Goal: Find specific page/section: Find specific page/section

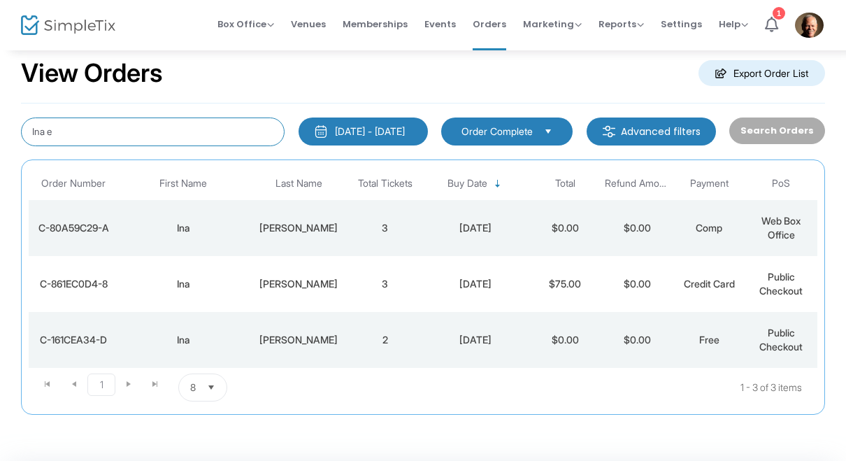
click at [56, 132] on input "Ina e" at bounding box center [153, 131] width 264 height 29
type input "I"
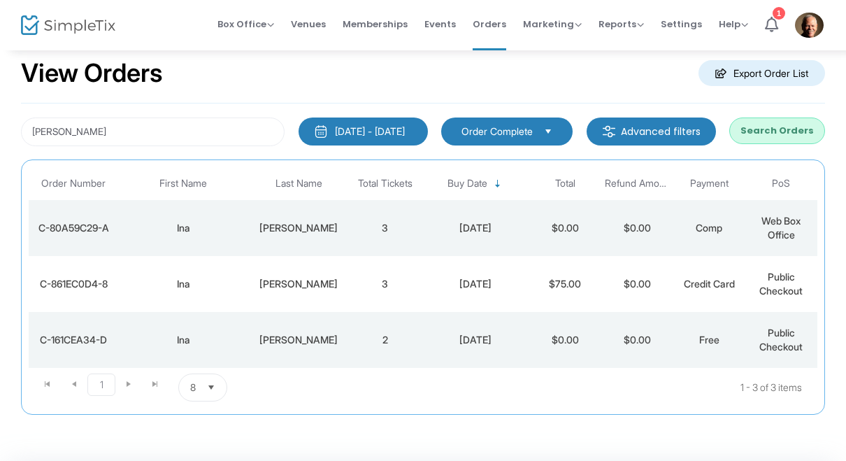
click at [817, 129] on button "Search Orders" at bounding box center [777, 130] width 96 height 27
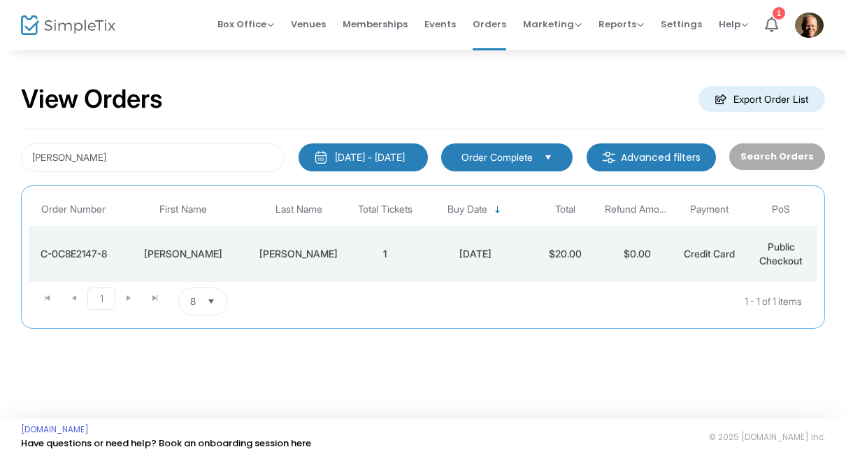
click at [41, 257] on div "C-0C8E2147-8" at bounding box center [73, 254] width 83 height 14
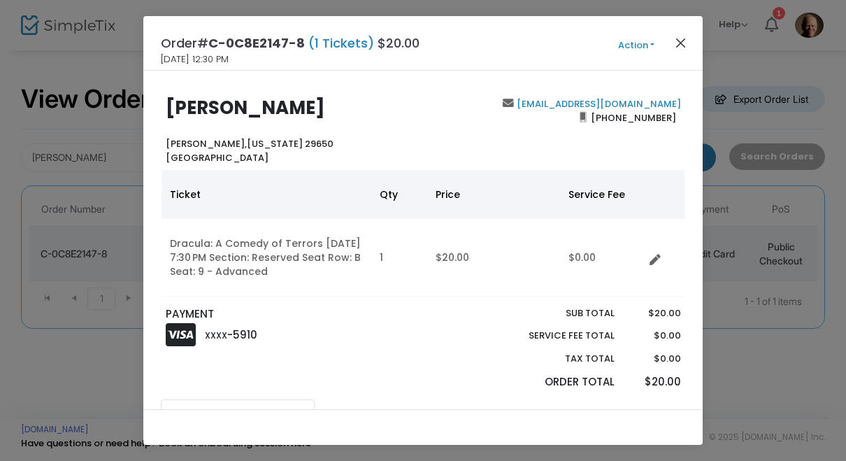
click at [683, 41] on button "Close" at bounding box center [681, 43] width 18 height 18
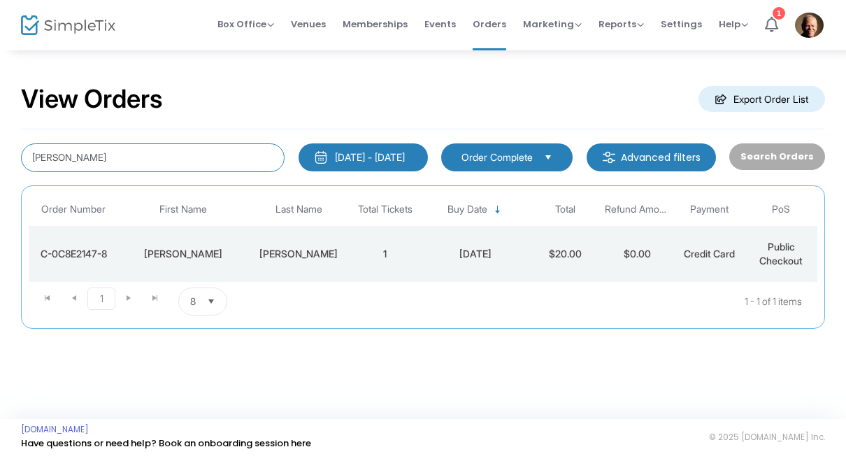
click at [67, 156] on input "[PERSON_NAME]" at bounding box center [153, 157] width 264 height 29
type input "S"
type input "[PERSON_NAME]"
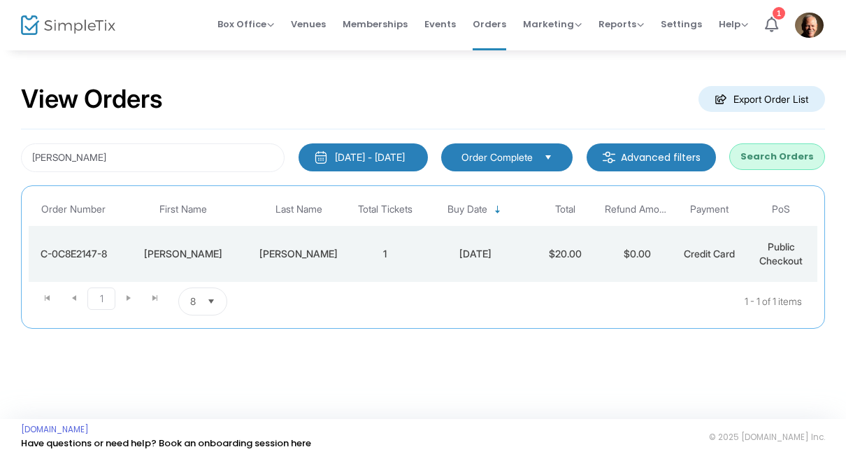
click at [768, 156] on button "Search Orders" at bounding box center [777, 156] width 96 height 27
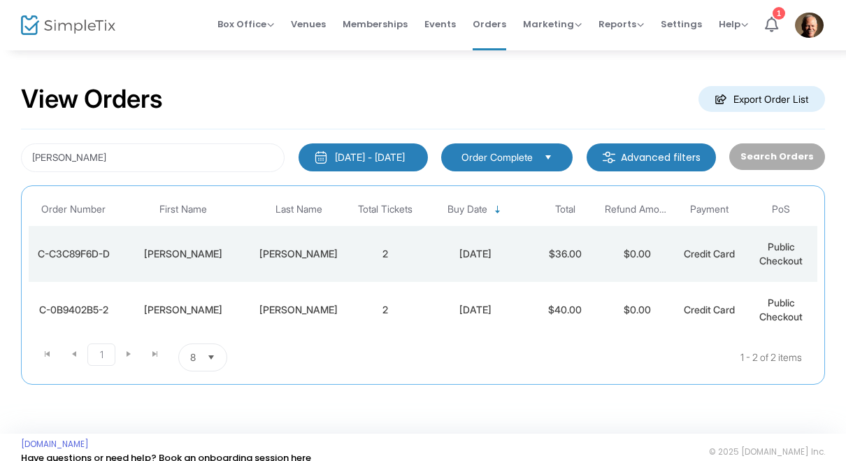
click at [50, 317] on td "C-0B9402B5-2" at bounding box center [74, 310] width 90 height 56
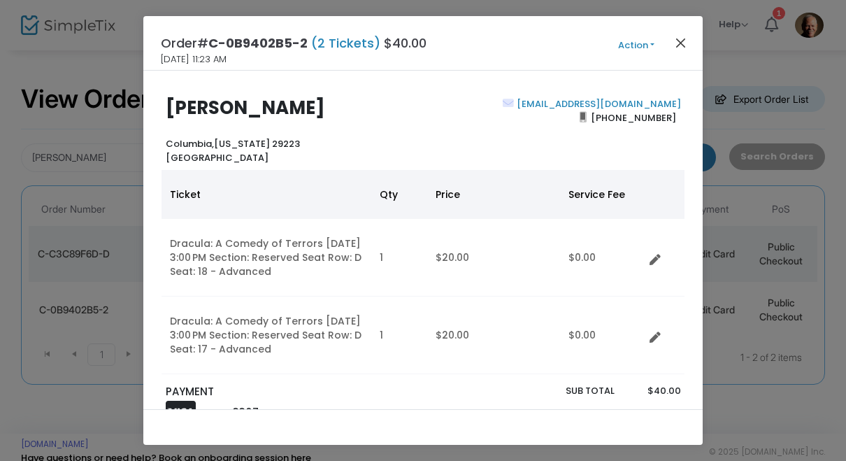
click at [682, 49] on button "Close" at bounding box center [681, 43] width 18 height 18
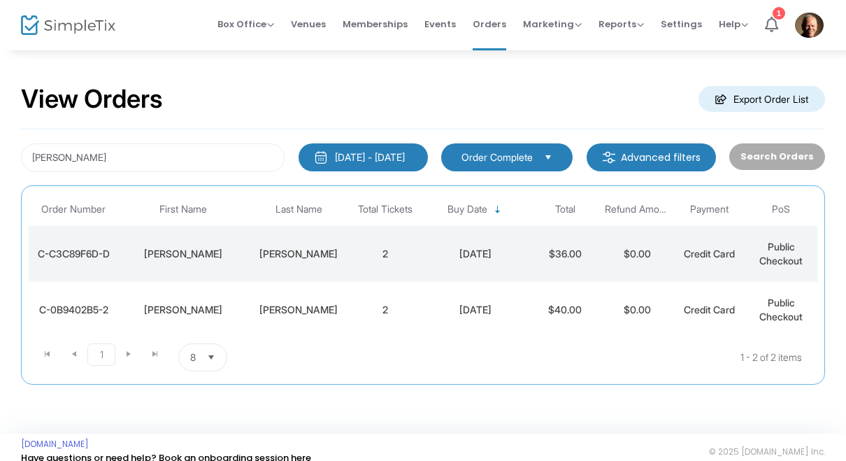
click at [42, 258] on div "C-C3C89F6D-D" at bounding box center [73, 254] width 83 height 14
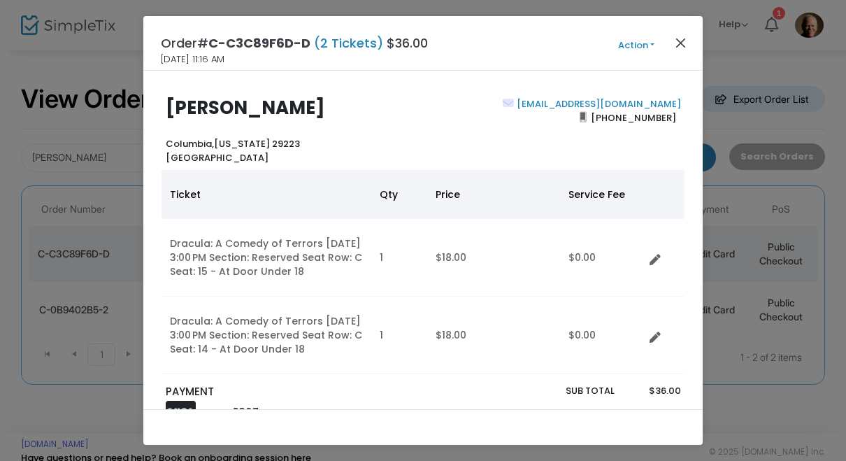
click at [682, 43] on button "Close" at bounding box center [681, 43] width 18 height 18
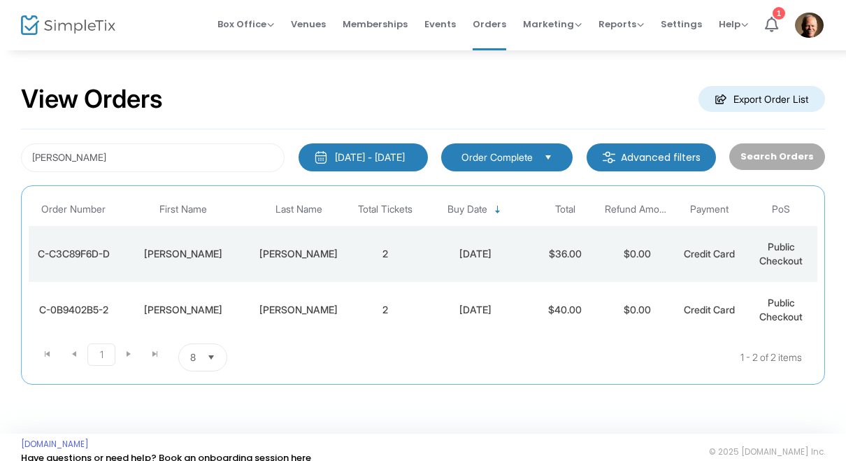
click at [513, 253] on div "[DATE]" at bounding box center [474, 254] width 101 height 14
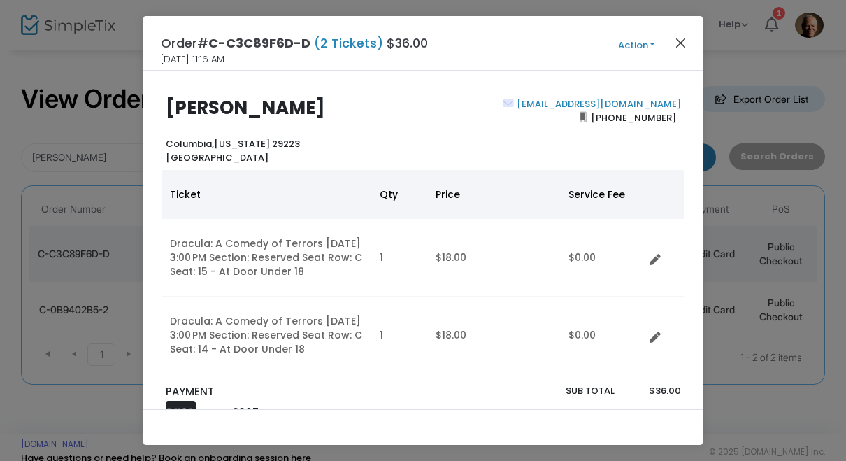
click at [689, 41] on button "Close" at bounding box center [681, 43] width 18 height 18
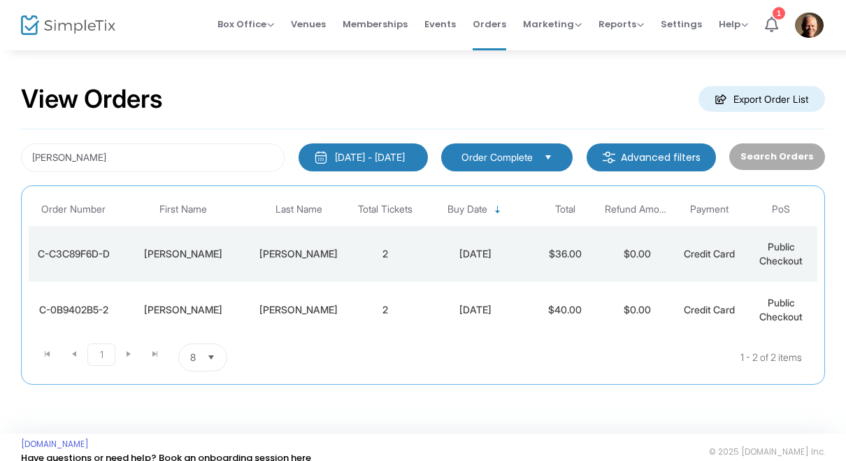
click at [207, 317] on td "[PERSON_NAME]" at bounding box center [183, 310] width 129 height 56
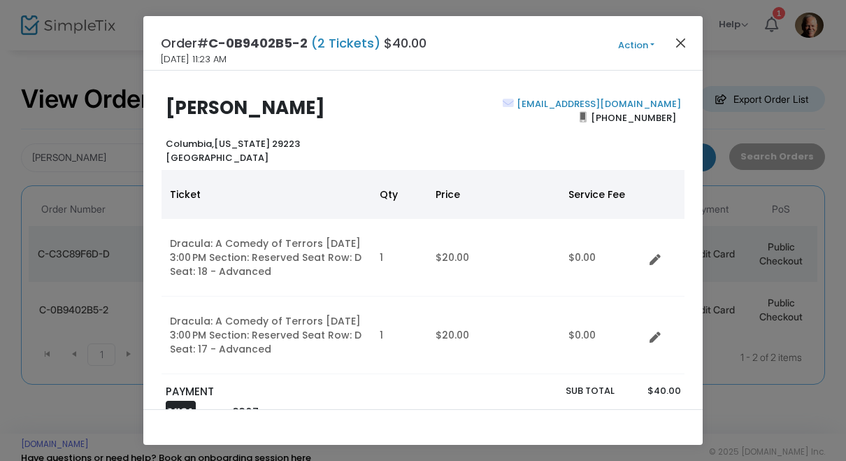
click at [677, 45] on button "Close" at bounding box center [681, 43] width 18 height 18
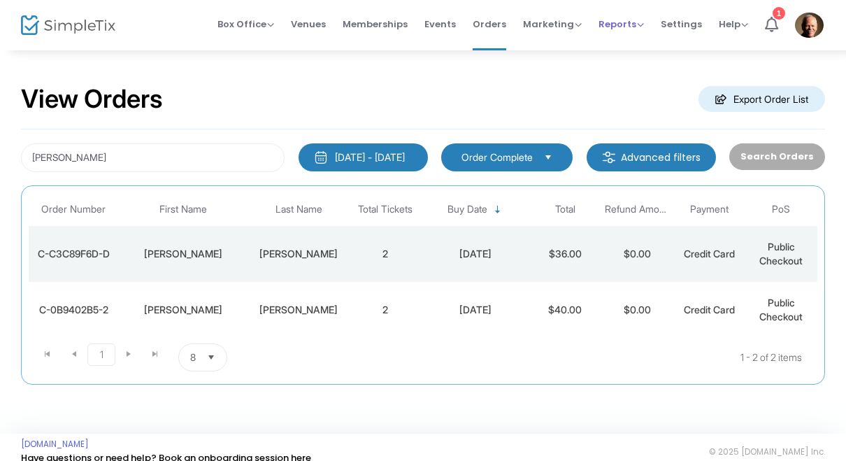
click at [636, 29] on span "Reports" at bounding box center [620, 23] width 45 height 13
click at [654, 78] on li "Sales Reports" at bounding box center [643, 74] width 91 height 27
